Goal: Navigation & Orientation: Find specific page/section

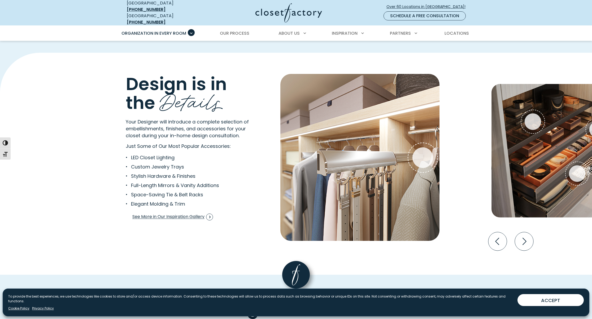
scroll to position [959, 0]
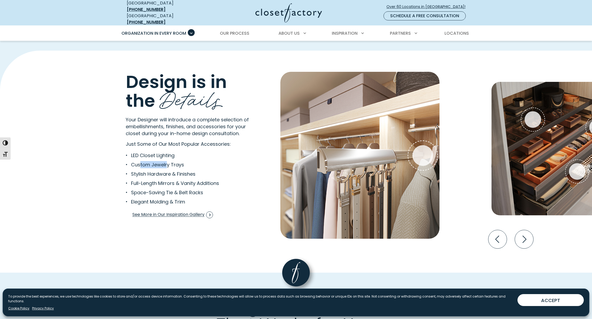
drag, startPoint x: 141, startPoint y: 161, endPoint x: 166, endPoint y: 161, distance: 25.5
click at [166, 161] on li "Custom Jewelry Trays" at bounding box center [186, 164] width 121 height 7
drag, startPoint x: 152, startPoint y: 171, endPoint x: 141, endPoint y: 170, distance: 10.6
click at [152, 171] on li "Stylish Hardware & Finishes" at bounding box center [186, 174] width 121 height 7
drag, startPoint x: 141, startPoint y: 170, endPoint x: 166, endPoint y: 170, distance: 24.1
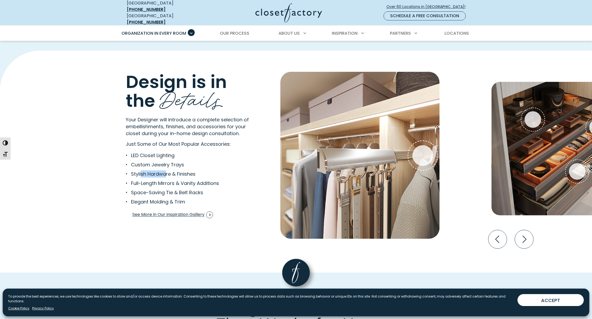
click at [166, 171] on li "Stylish Hardware & Finishes" at bounding box center [186, 174] width 121 height 7
click at [163, 171] on li "Stylish Hardware & Finishes" at bounding box center [186, 174] width 121 height 7
drag, startPoint x: 160, startPoint y: 172, endPoint x: 170, endPoint y: 174, distance: 10.5
click at [170, 174] on li "Stylish Hardware & Finishes" at bounding box center [186, 174] width 121 height 7
click at [169, 180] on li "Full-Length Mirrors & Vanity Additions" at bounding box center [186, 183] width 121 height 7
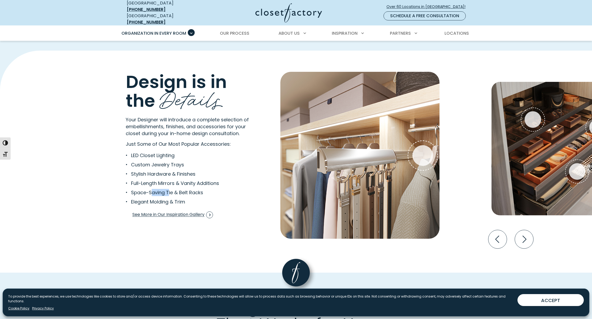
drag, startPoint x: 150, startPoint y: 189, endPoint x: 168, endPoint y: 189, distance: 18.0
click at [168, 189] on li "Space-Saving Tie & Belt Racks" at bounding box center [186, 192] width 121 height 7
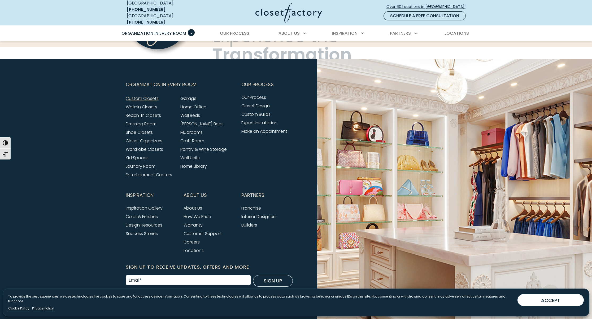
scroll to position [1737, 0]
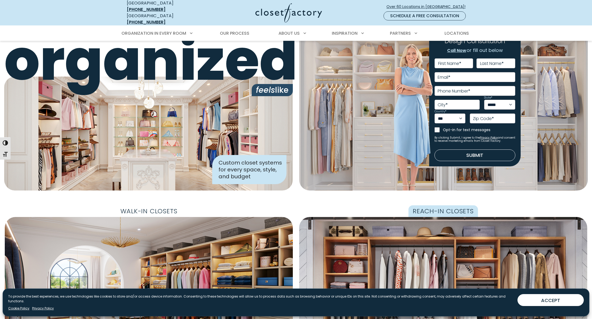
scroll to position [145, 0]
